Goal: Information Seeking & Learning: Find contact information

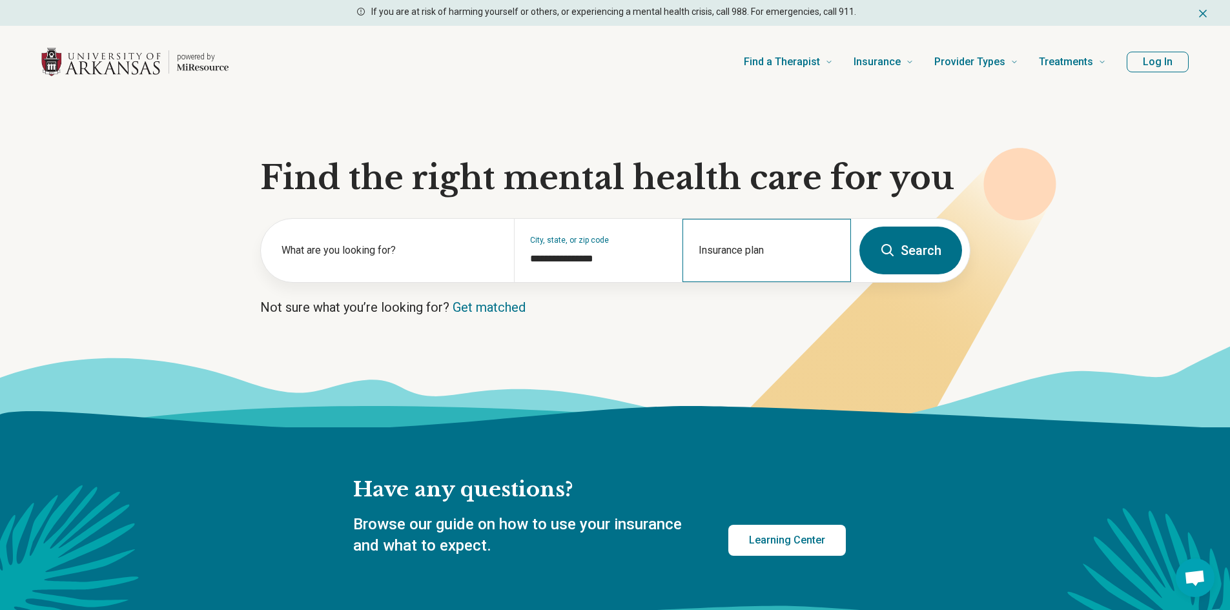
click at [748, 248] on div "Insurance plan" at bounding box center [767, 250] width 169 height 63
type input "*****"
type input "****"
click at [766, 298] on div "Cigna" at bounding box center [726, 306] width 85 height 26
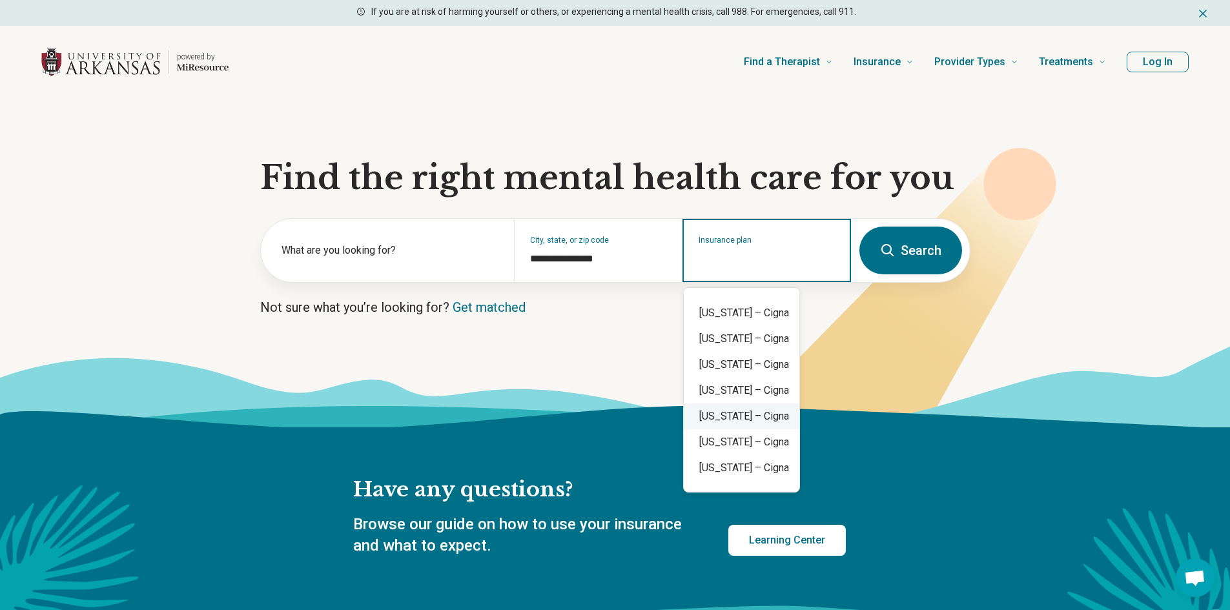
scroll to position [431, 0]
click at [763, 420] on div "Missouri – Cigna" at bounding box center [742, 418] width 116 height 26
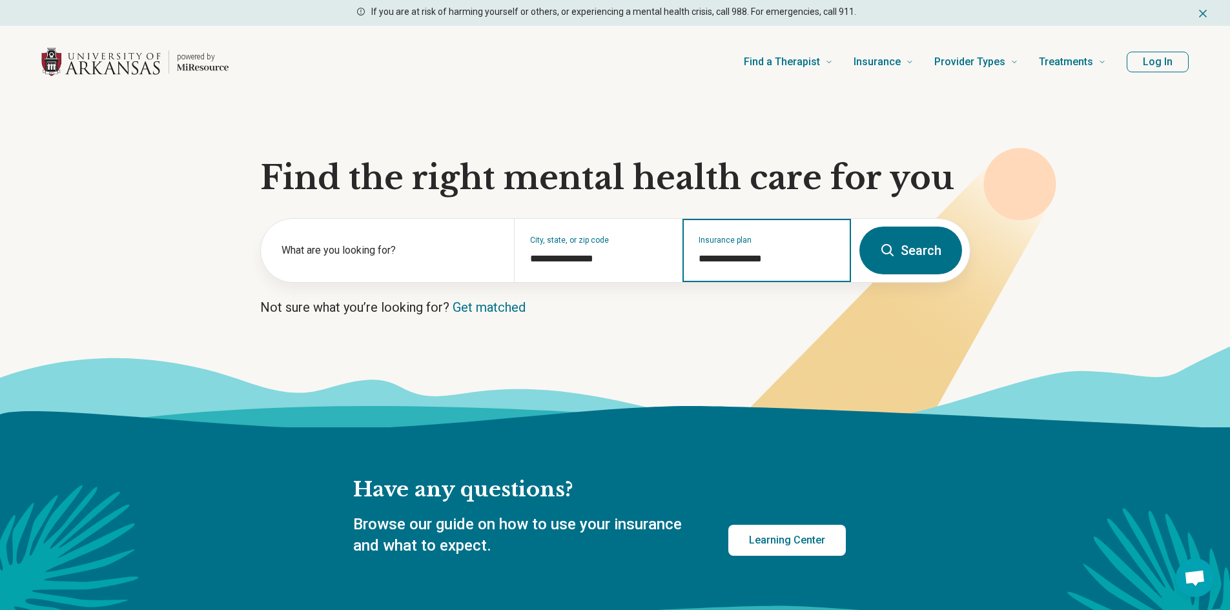
type input "**********"
click at [900, 240] on button "Search" at bounding box center [911, 251] width 103 height 48
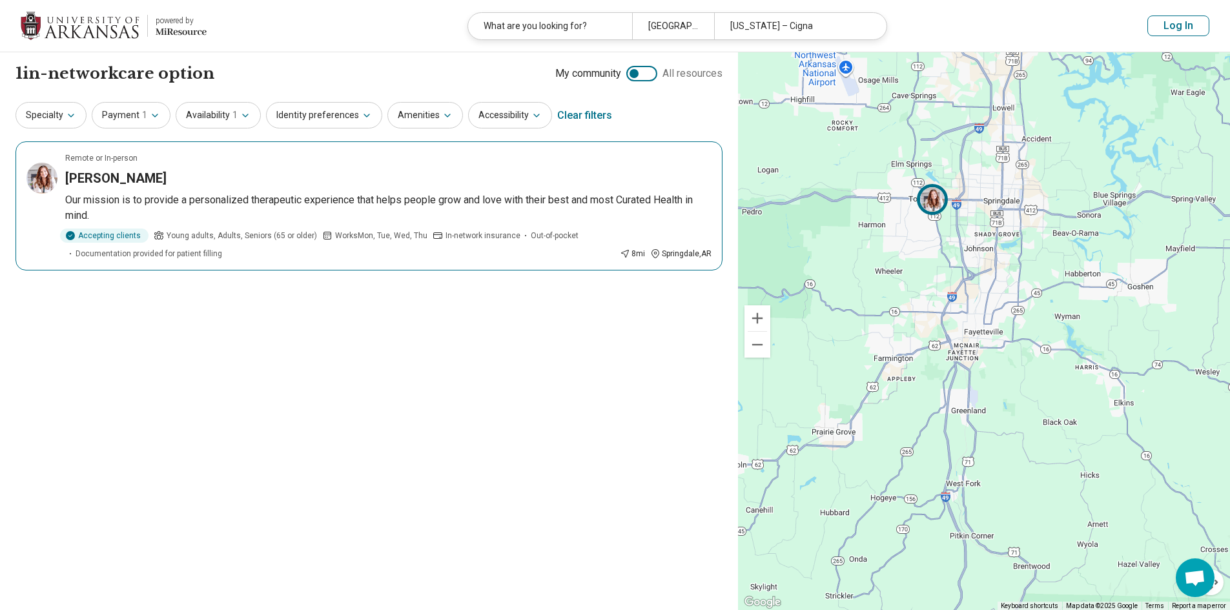
click at [120, 190] on article "Remote or In-person Ashley Cerda Our mission is to provide a personalized thera…" at bounding box center [369, 205] width 707 height 129
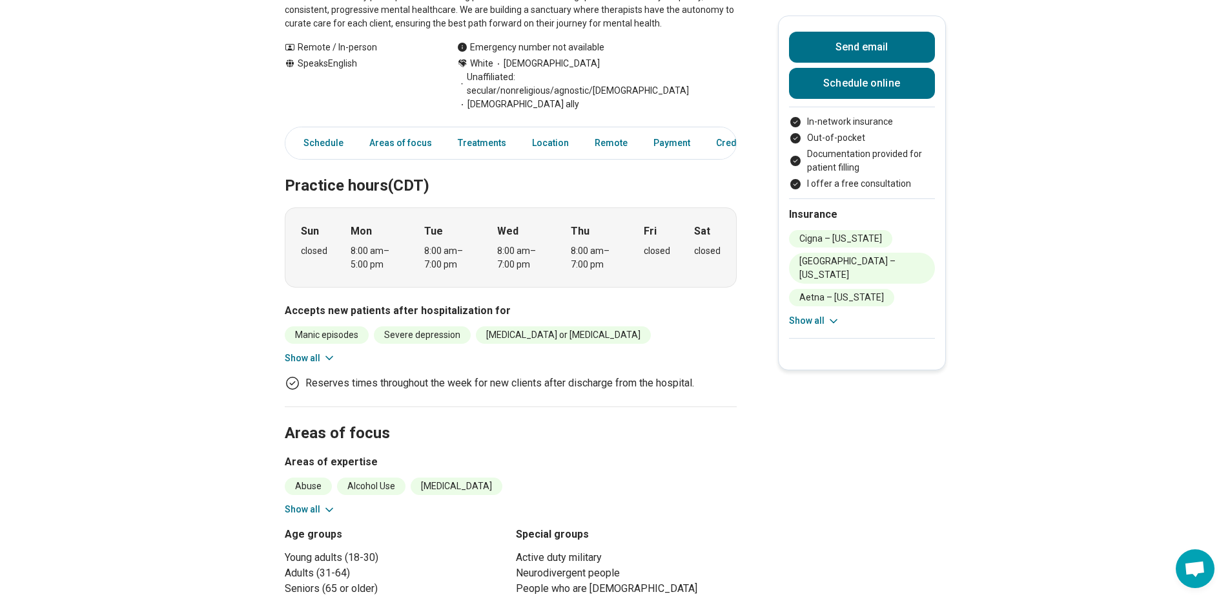
scroll to position [302, 0]
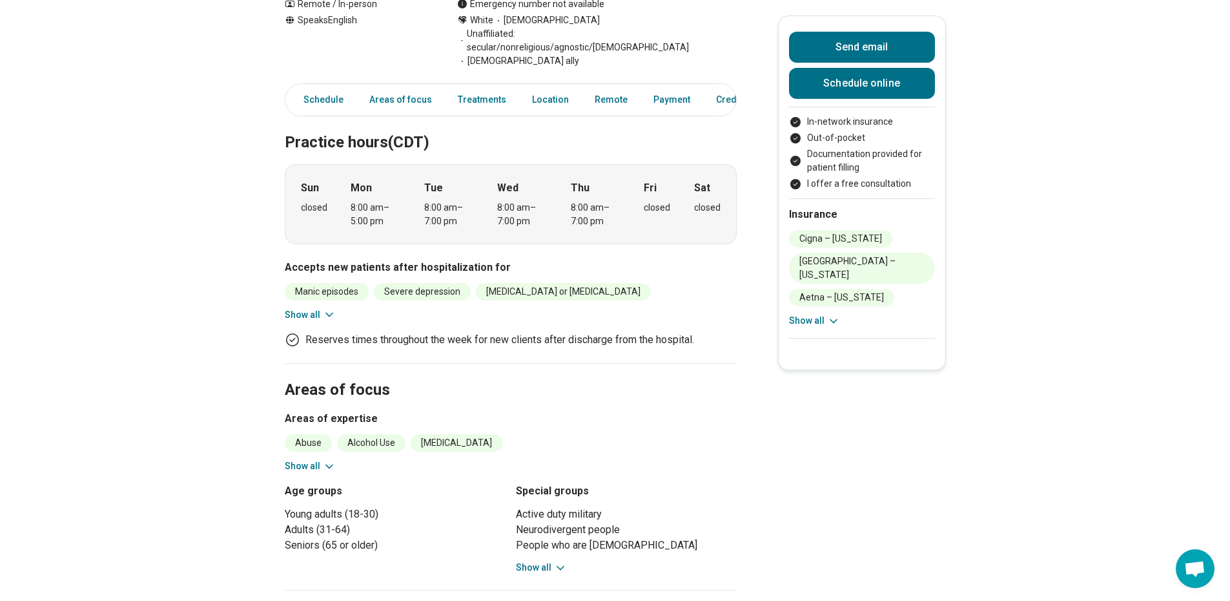
click at [326, 308] on icon at bounding box center [329, 314] width 13 height 13
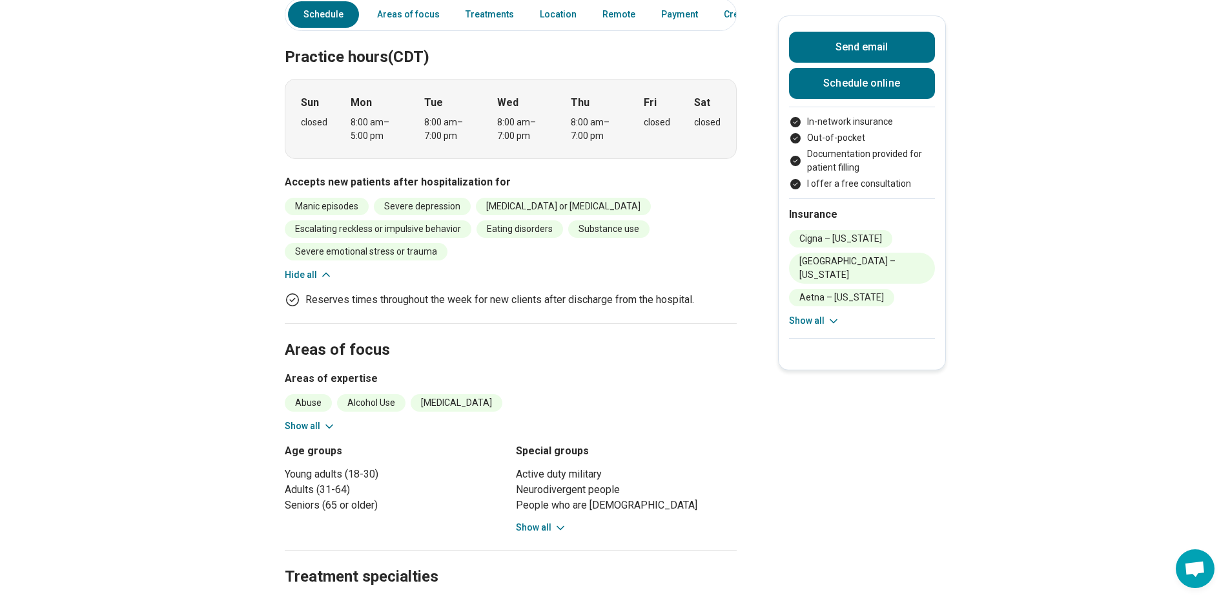
scroll to position [388, 0]
click at [323, 419] on button "Show all" at bounding box center [310, 426] width 51 height 14
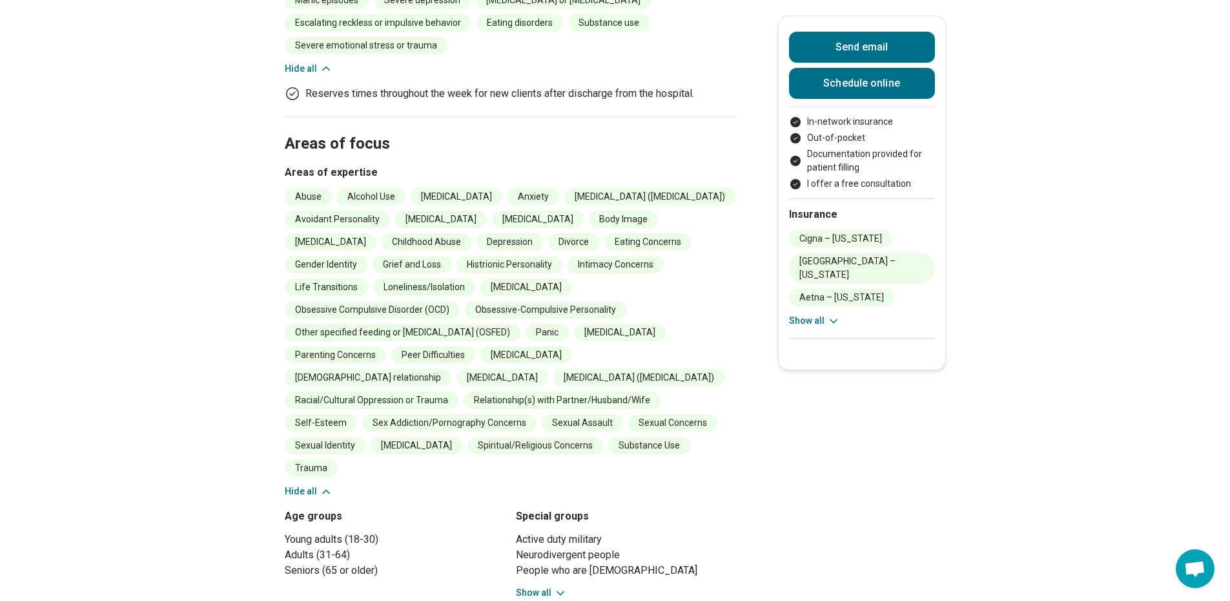
scroll to position [603, 0]
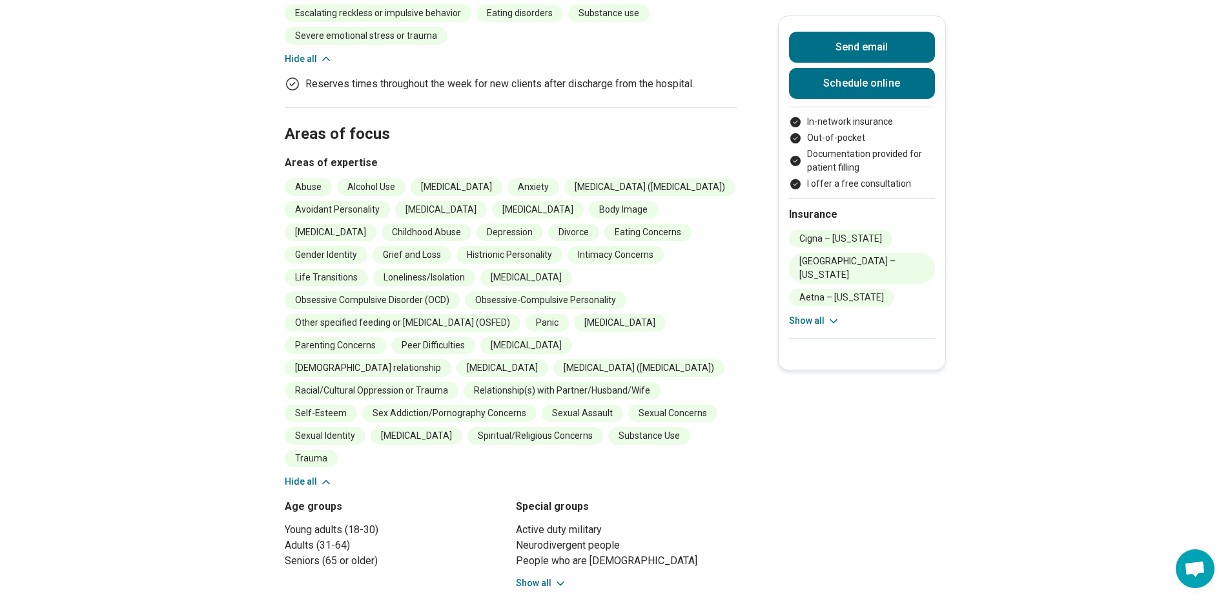
click at [326, 475] on icon at bounding box center [326, 481] width 13 height 13
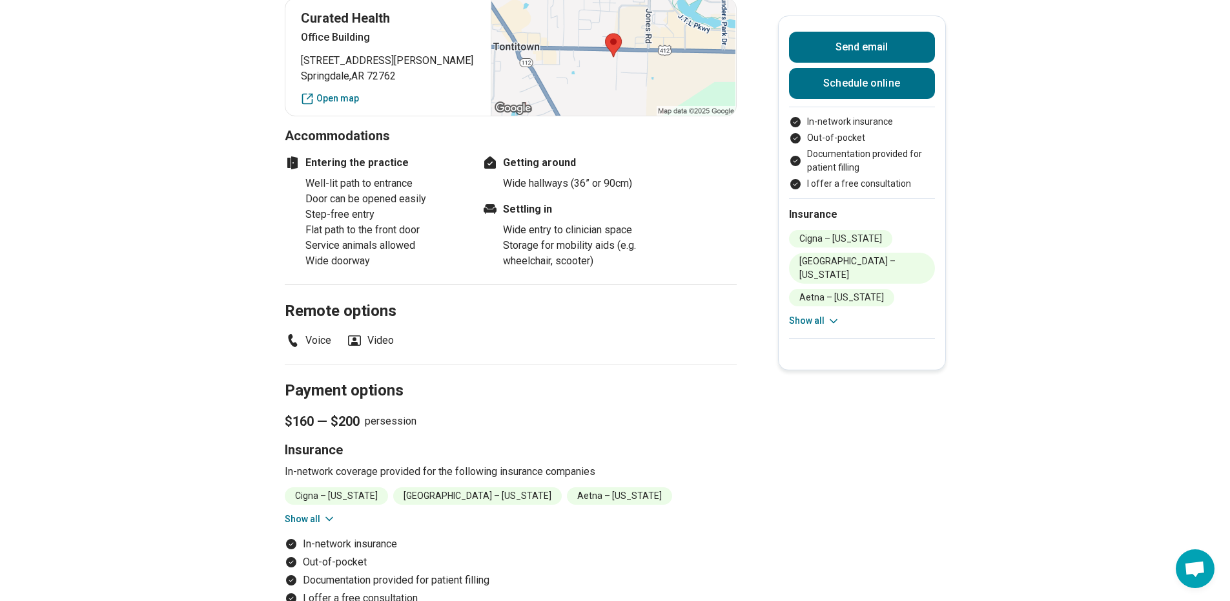
scroll to position [1163, 0]
